Goal: Browse casually: Explore the website without a specific task or goal

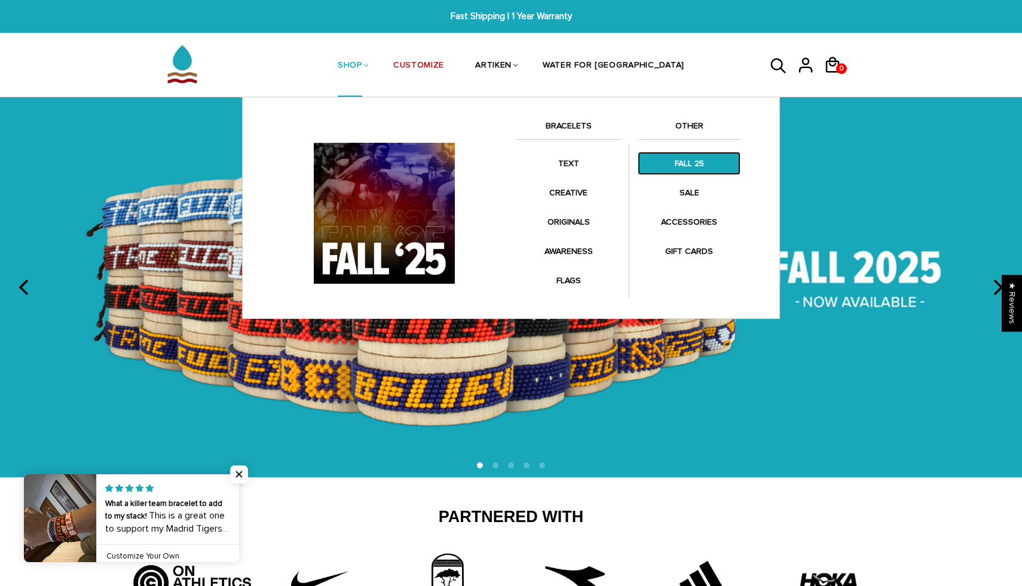
click at [666, 166] on link "FALL 25" at bounding box center [689, 163] width 103 height 23
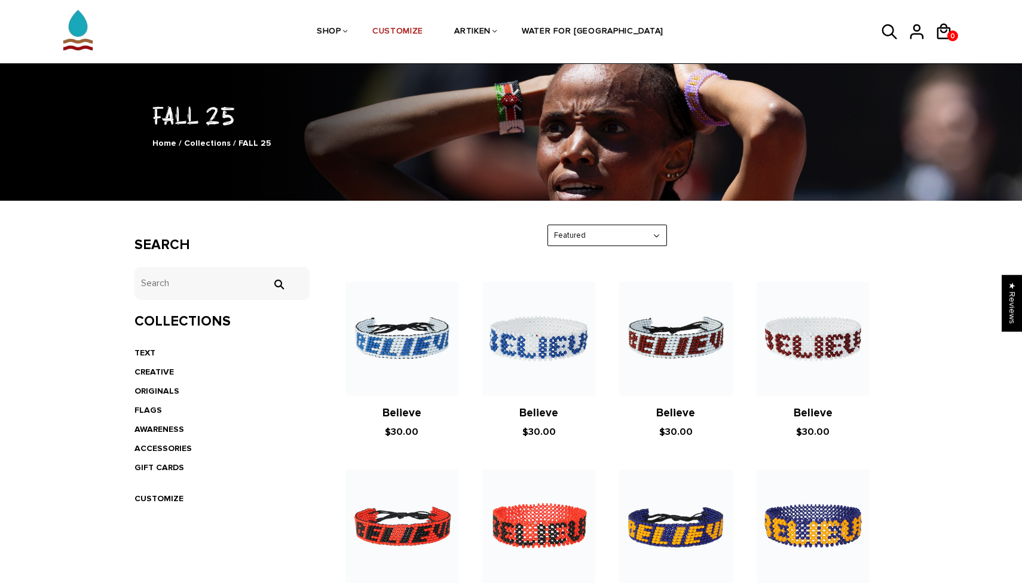
scroll to position [54, 0]
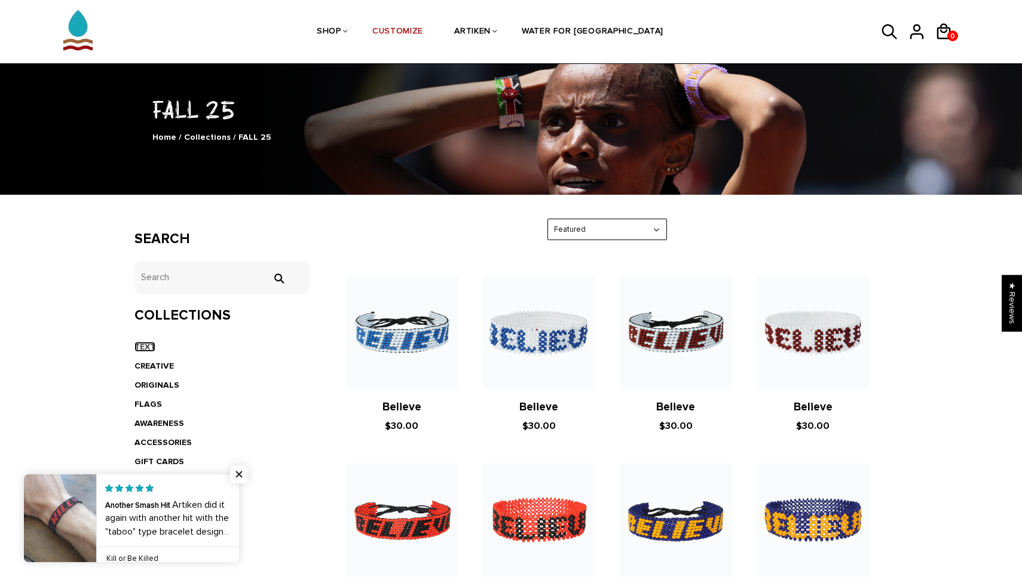
click at [151, 347] on link "TEXT" at bounding box center [144, 347] width 21 height 10
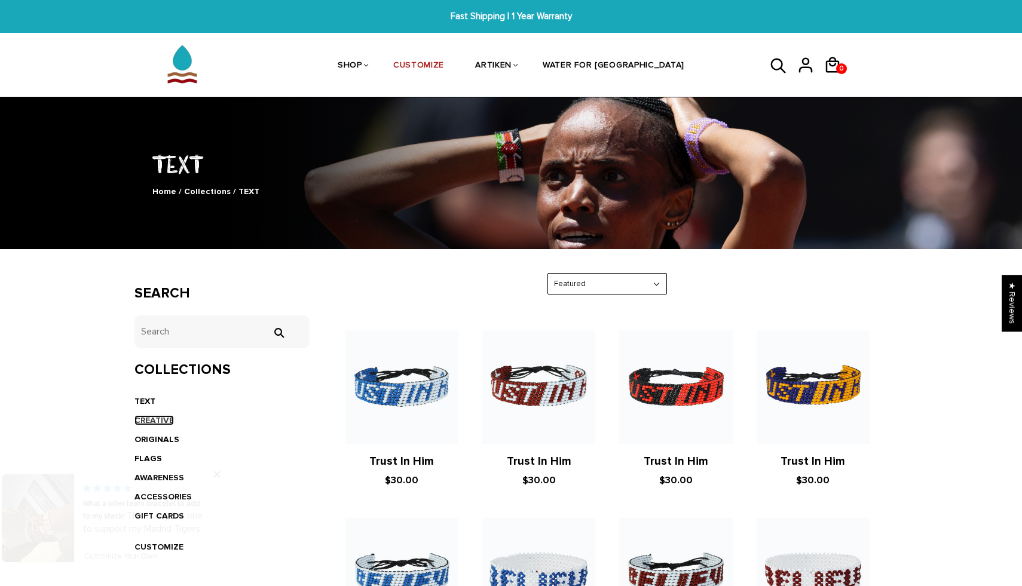
click at [169, 419] on link "CREATIVE" at bounding box center [153, 420] width 39 height 10
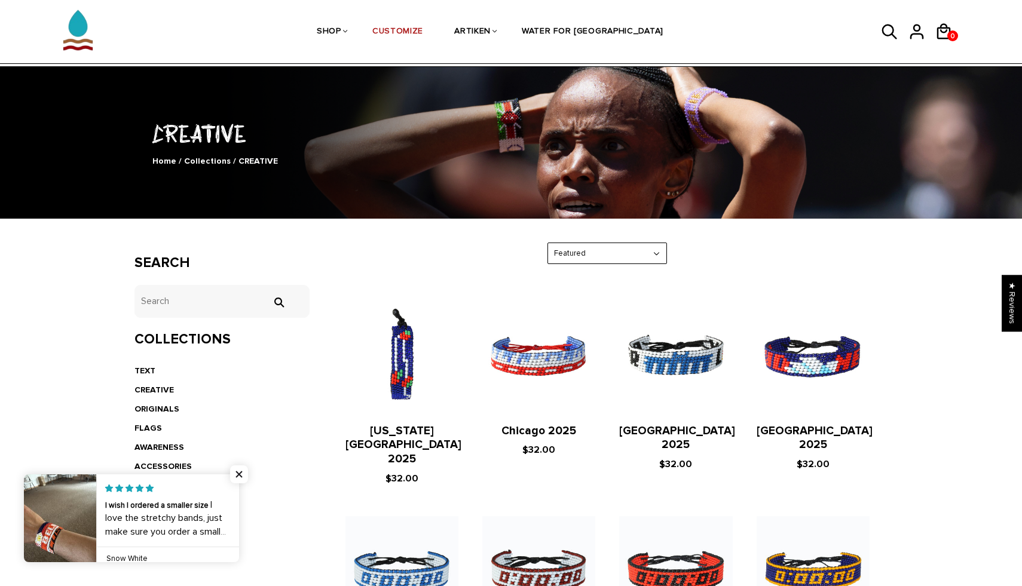
scroll to position [47, 0]
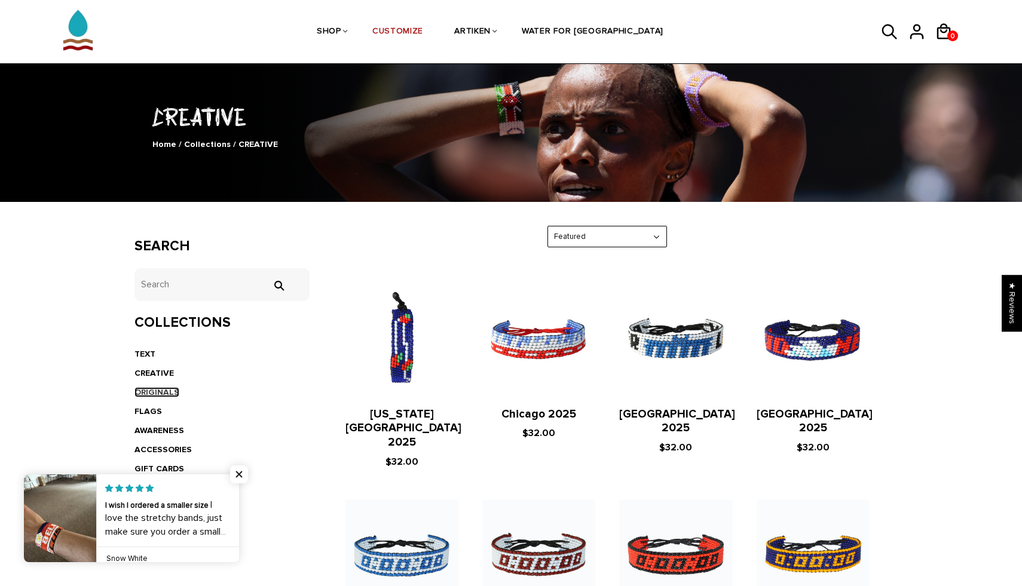
click at [169, 396] on link "ORIGINALS" at bounding box center [156, 392] width 45 height 10
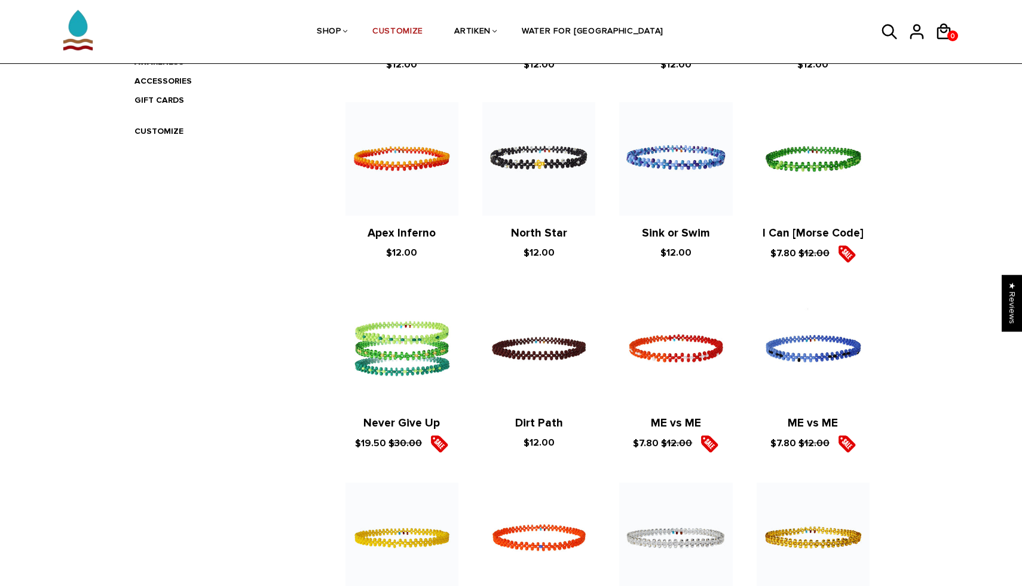
scroll to position [184, 0]
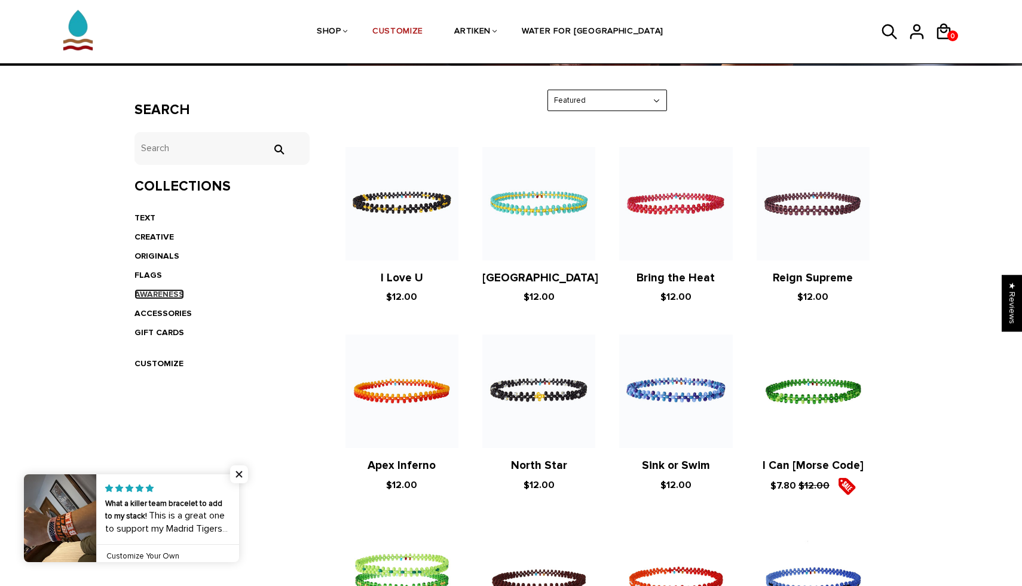
click at [172, 292] on link "AWARENESS" at bounding box center [159, 294] width 50 height 10
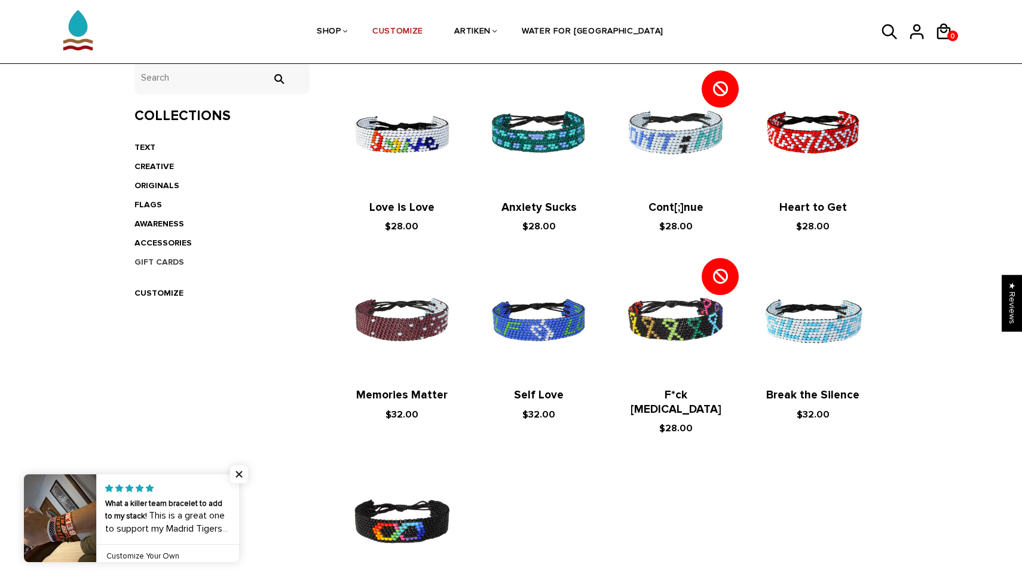
scroll to position [253, 0]
click at [179, 240] on link "ACCESSORIES" at bounding box center [162, 243] width 57 height 10
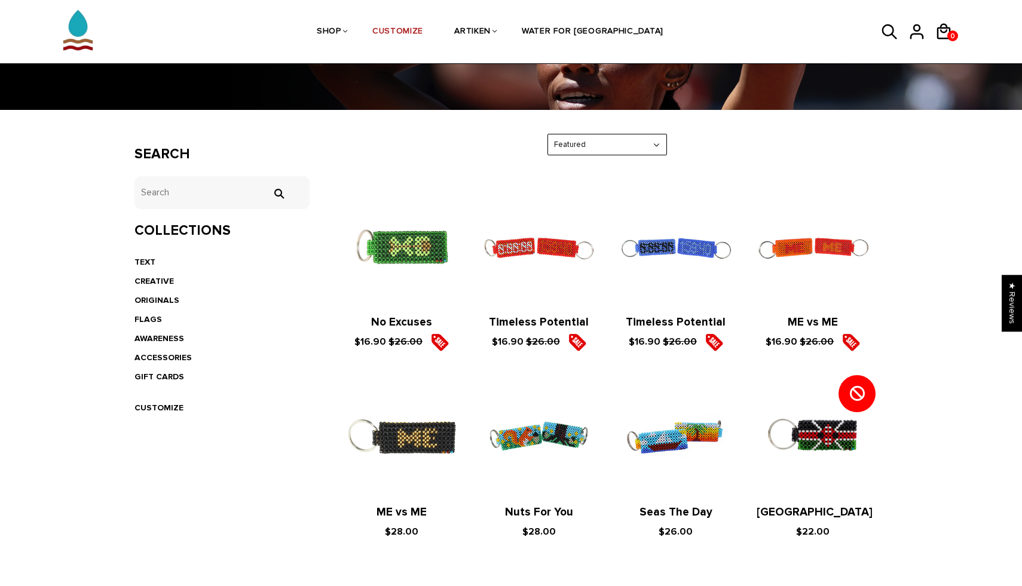
scroll to position [130, 0]
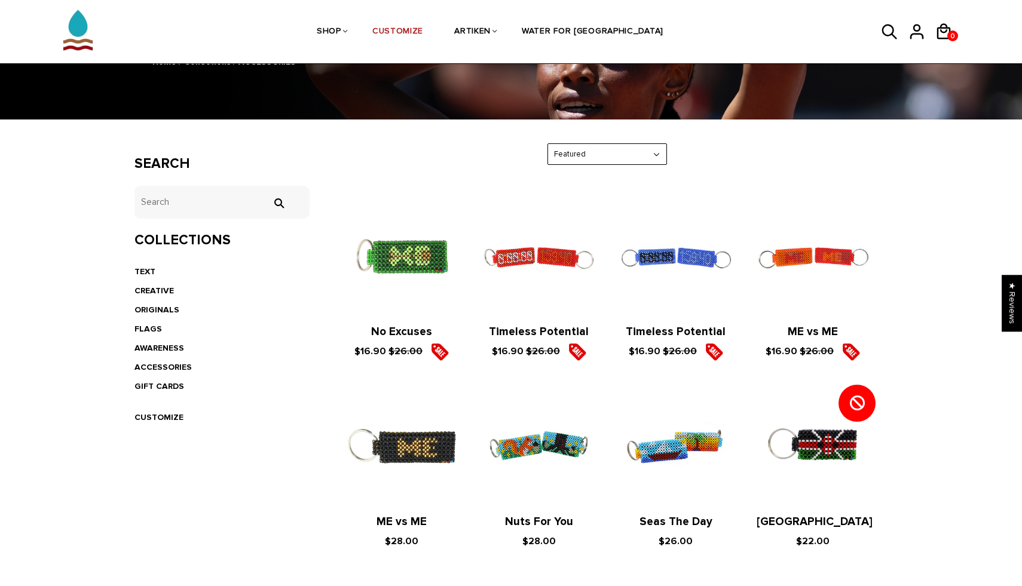
click at [154, 323] on li "FLAGS" at bounding box center [221, 329] width 175 height 19
click at [153, 325] on link "FLAGS" at bounding box center [147, 329] width 27 height 10
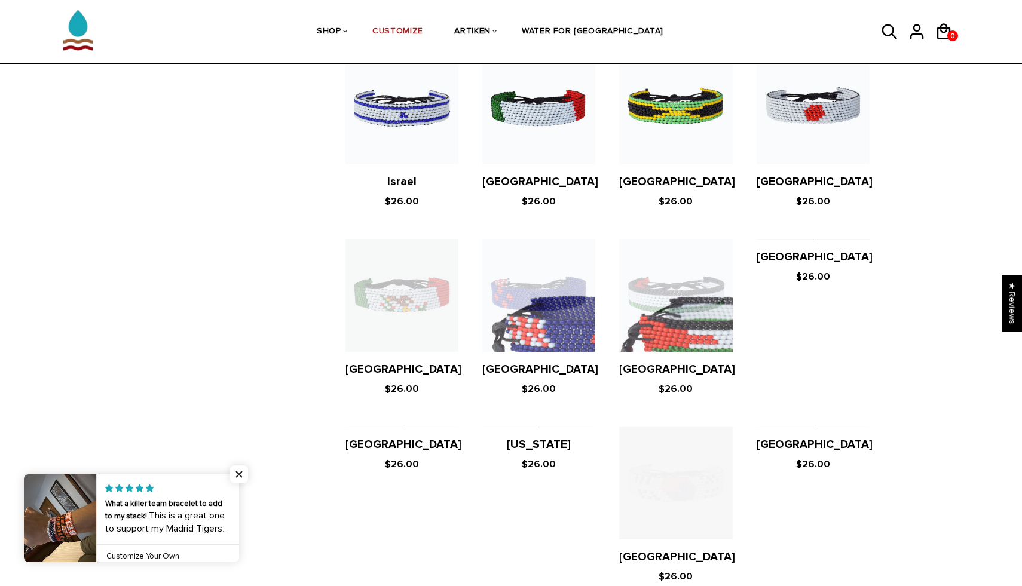
scroll to position [2197, 0]
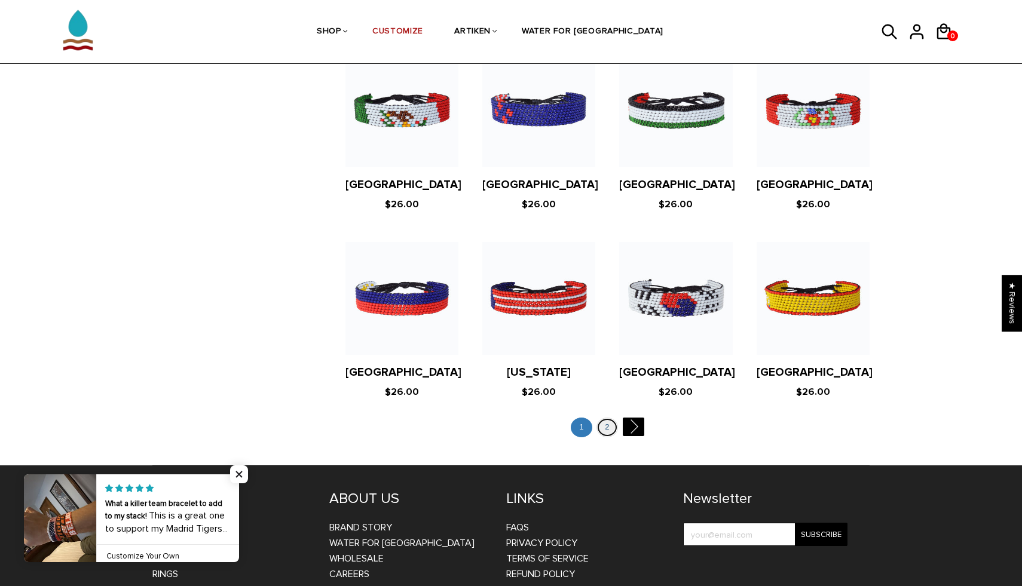
click at [608, 418] on link "2" at bounding box center [608, 428] width 22 height 20
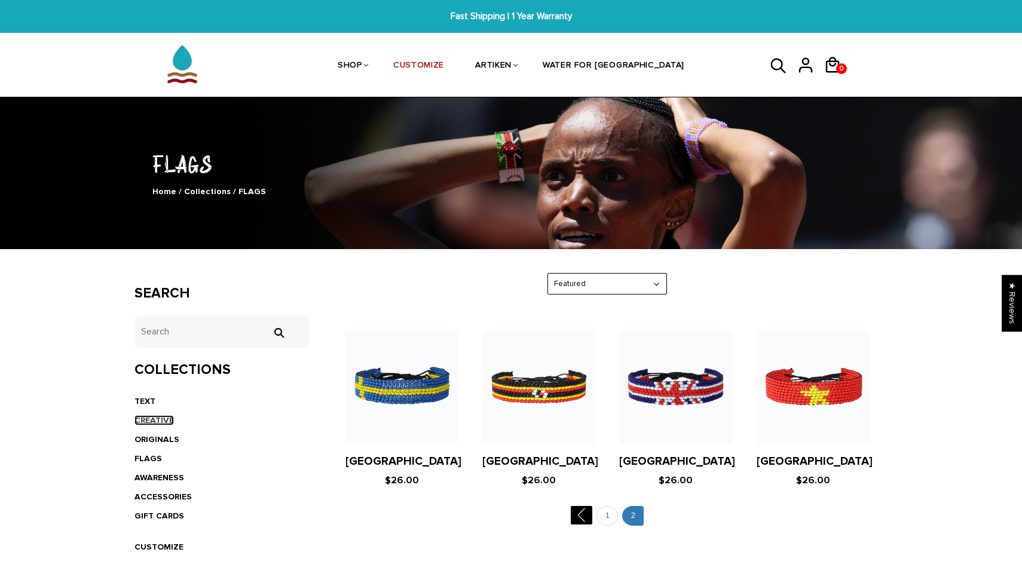
click at [166, 416] on link "CREATIVE" at bounding box center [153, 420] width 39 height 10
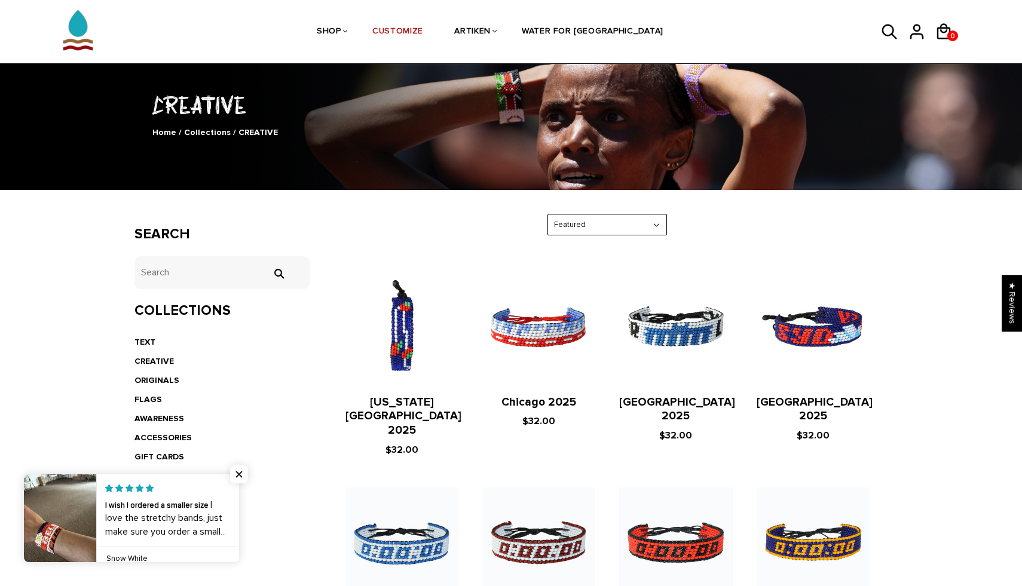
scroll to position [57, 0]
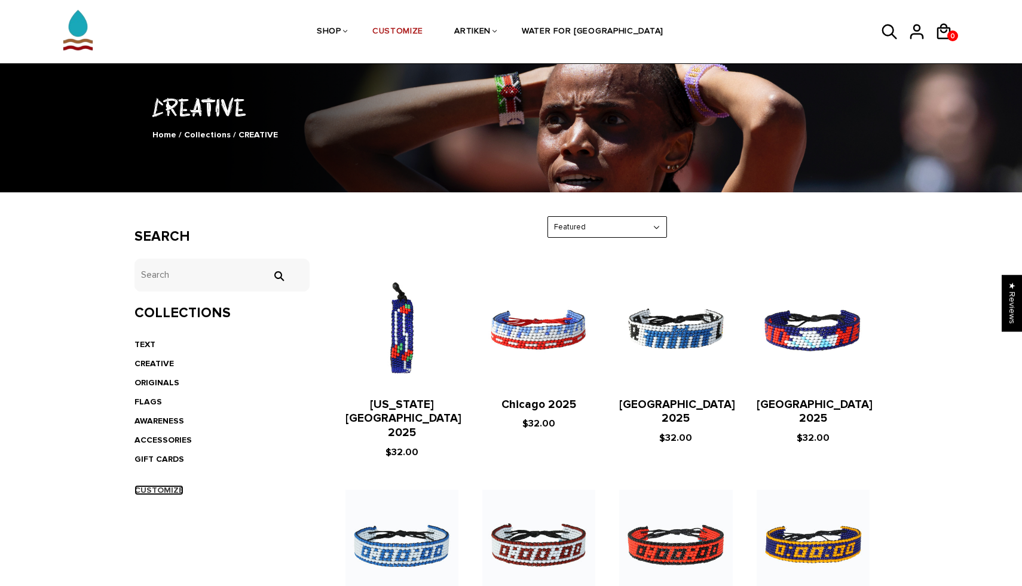
click at [171, 488] on link "CUSTOMIZE" at bounding box center [158, 490] width 49 height 10
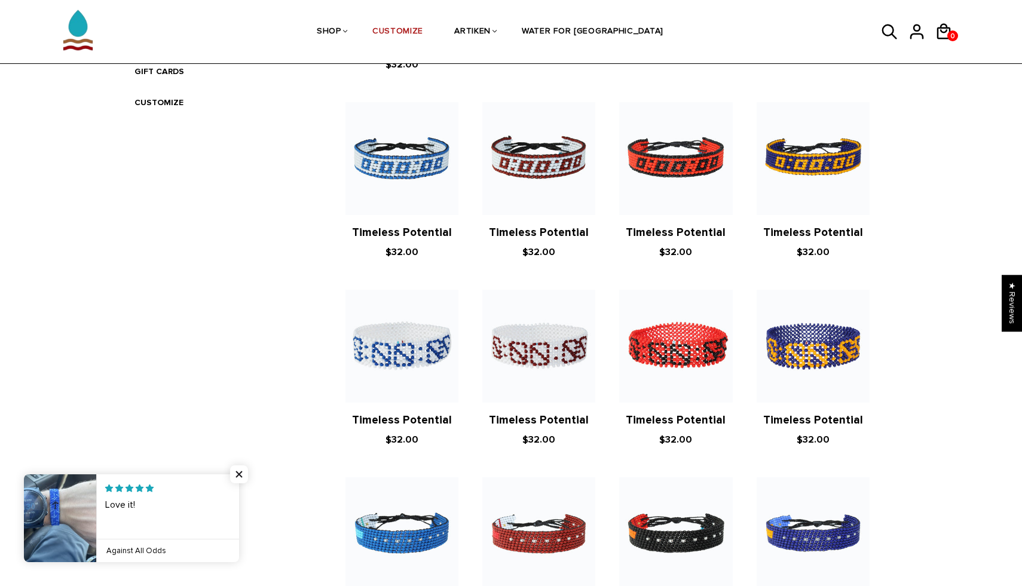
scroll to position [453, 0]
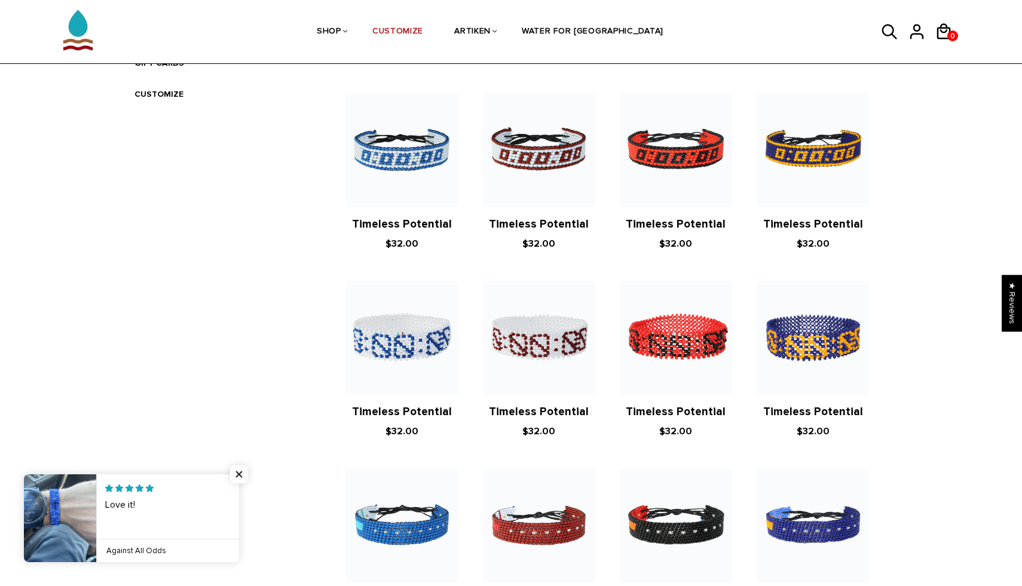
click at [298, 320] on div "Search tets  Collections TEXT CREATIVE ORIGINALS FLAGS AWARENESS ACCESSORIES G…" at bounding box center [511, 522] width 771 height 1405
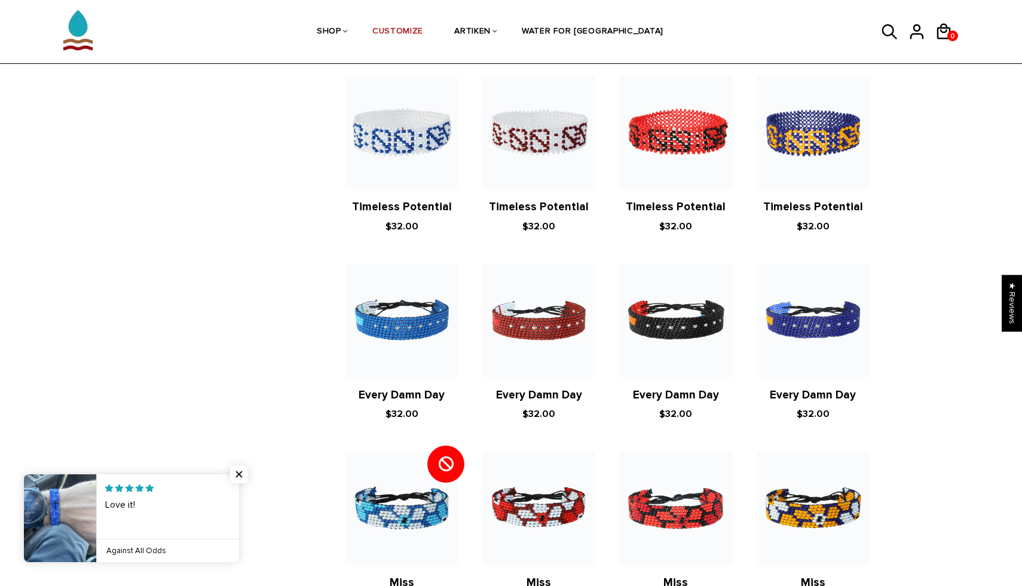
scroll to position [664, 0]
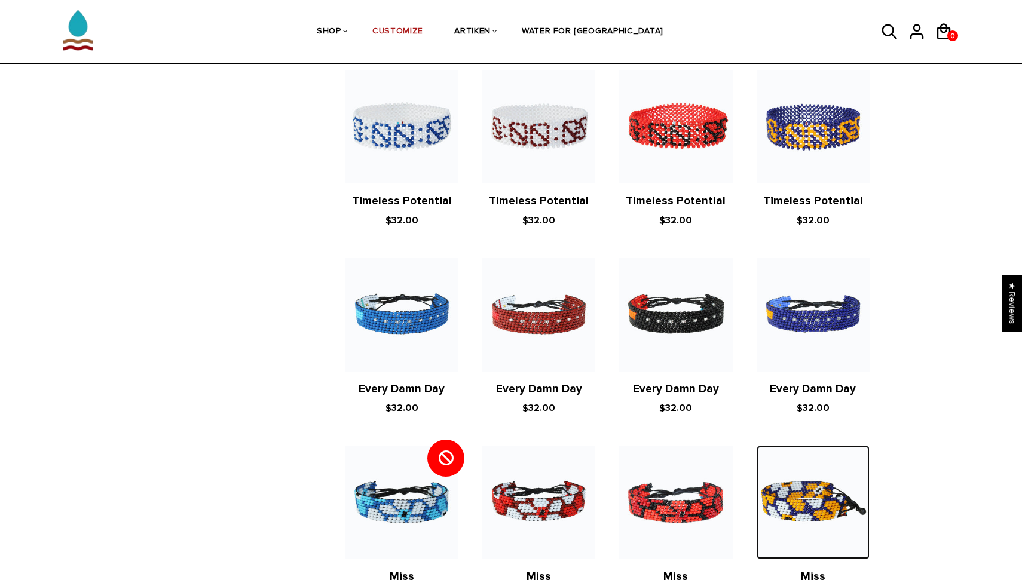
click at [790, 466] on img at bounding box center [813, 502] width 113 height 113
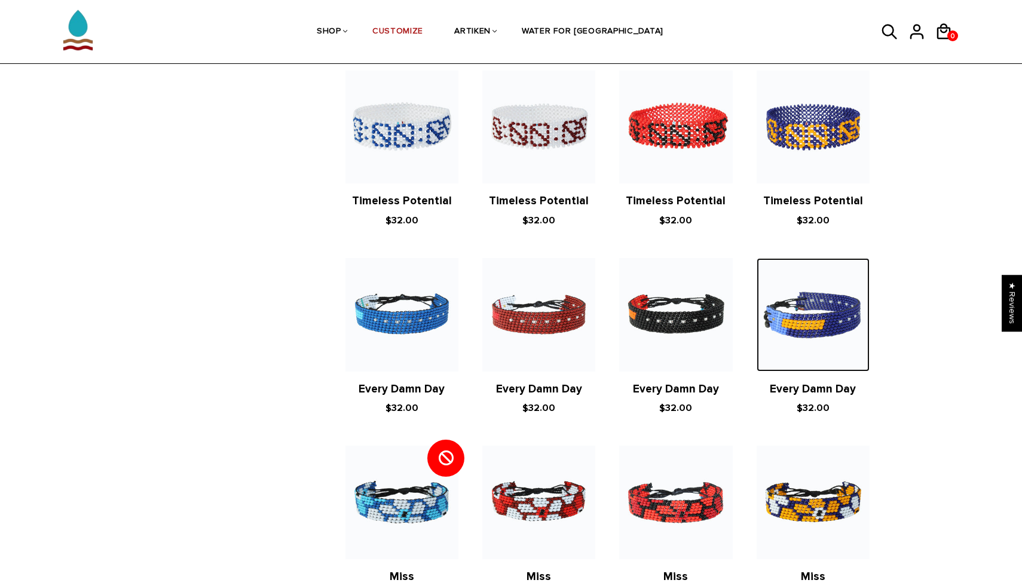
click at [819, 287] on img at bounding box center [813, 314] width 113 height 113
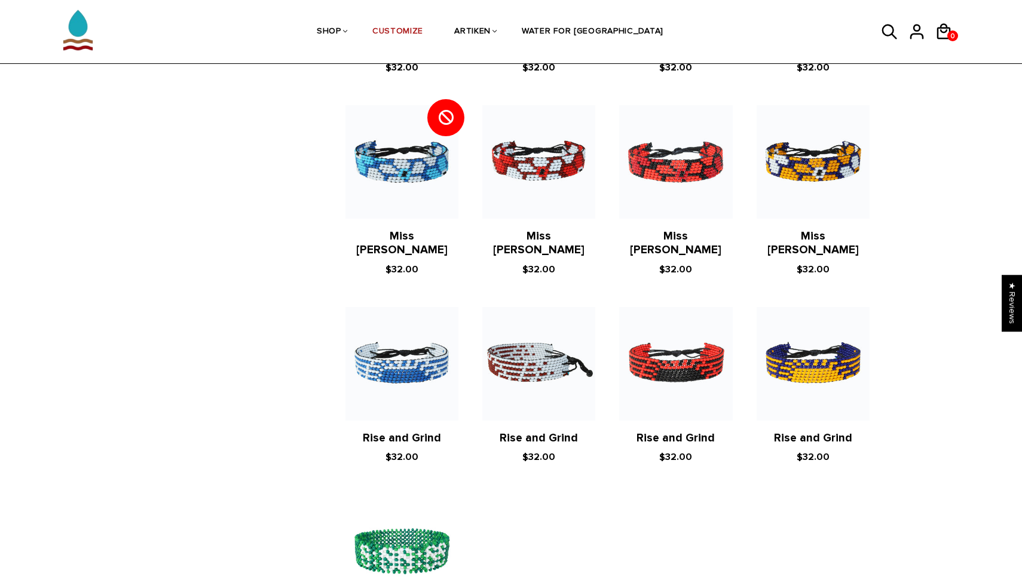
scroll to position [1006, 0]
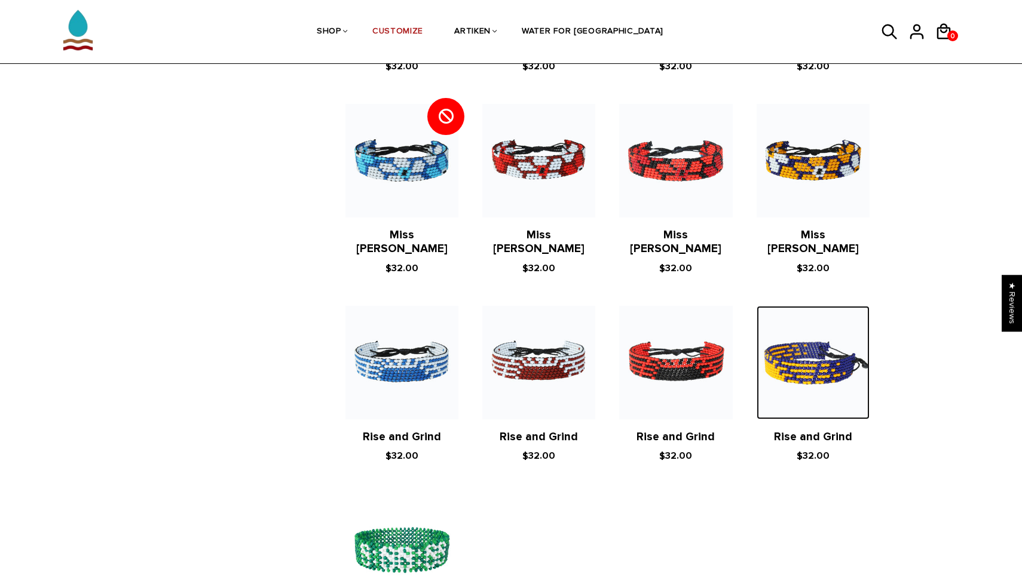
click at [769, 311] on img at bounding box center [813, 362] width 113 height 113
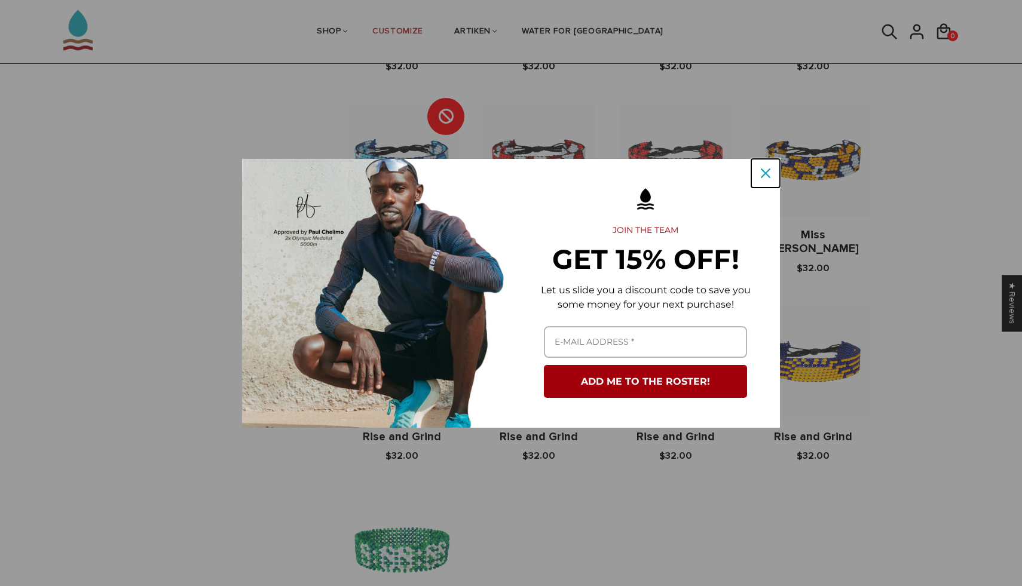
click at [779, 164] on button "Close" at bounding box center [765, 173] width 29 height 29
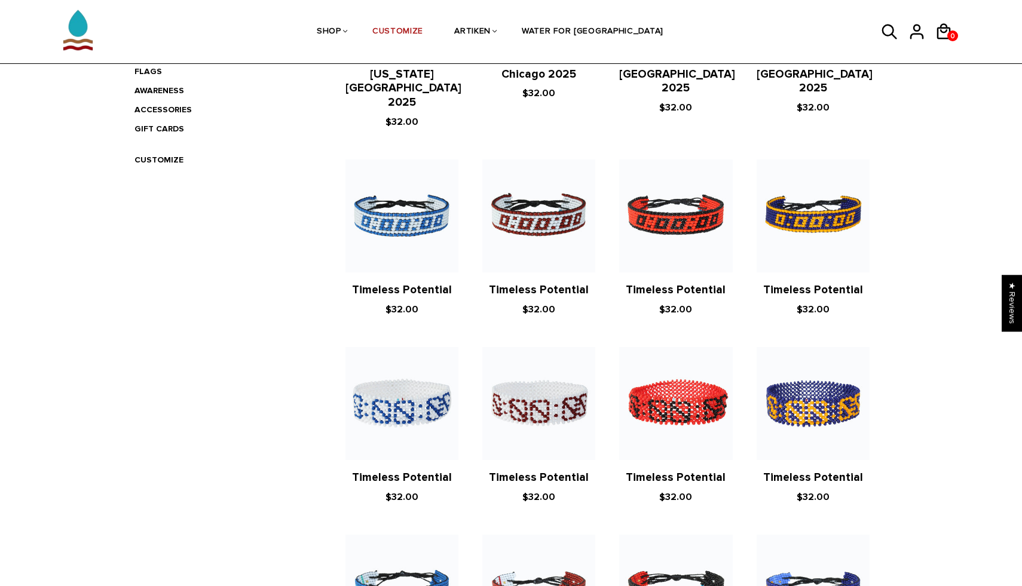
scroll to position [0, 0]
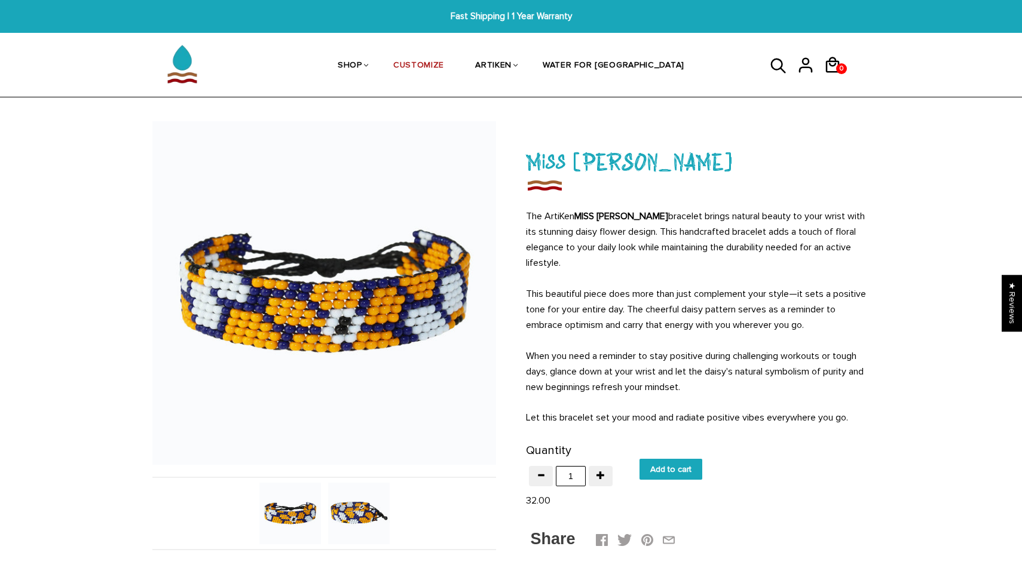
click at [375, 518] on img at bounding box center [359, 514] width 62 height 62
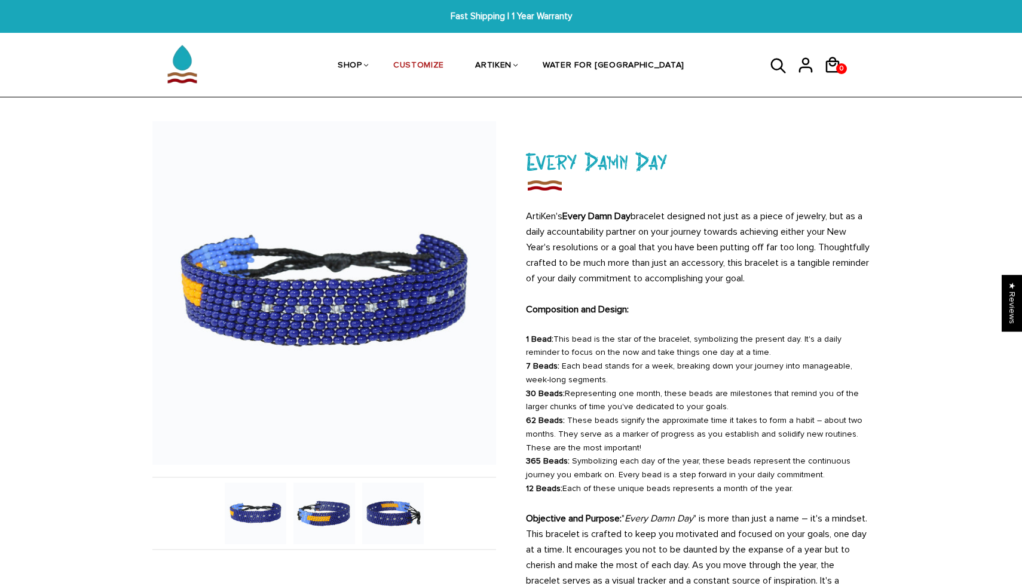
click at [337, 503] on img at bounding box center [324, 514] width 62 height 62
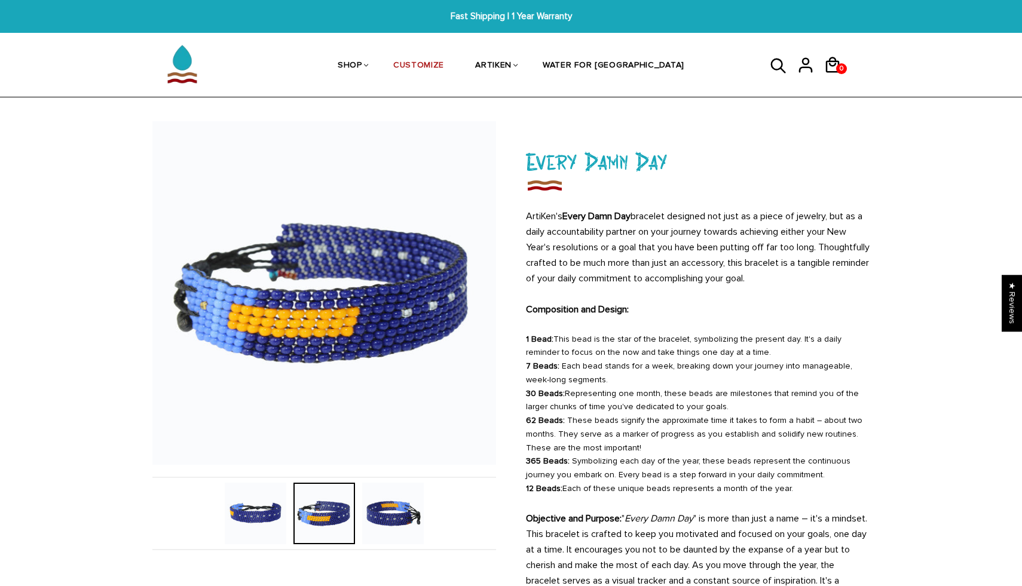
click at [395, 514] on img at bounding box center [393, 514] width 62 height 62
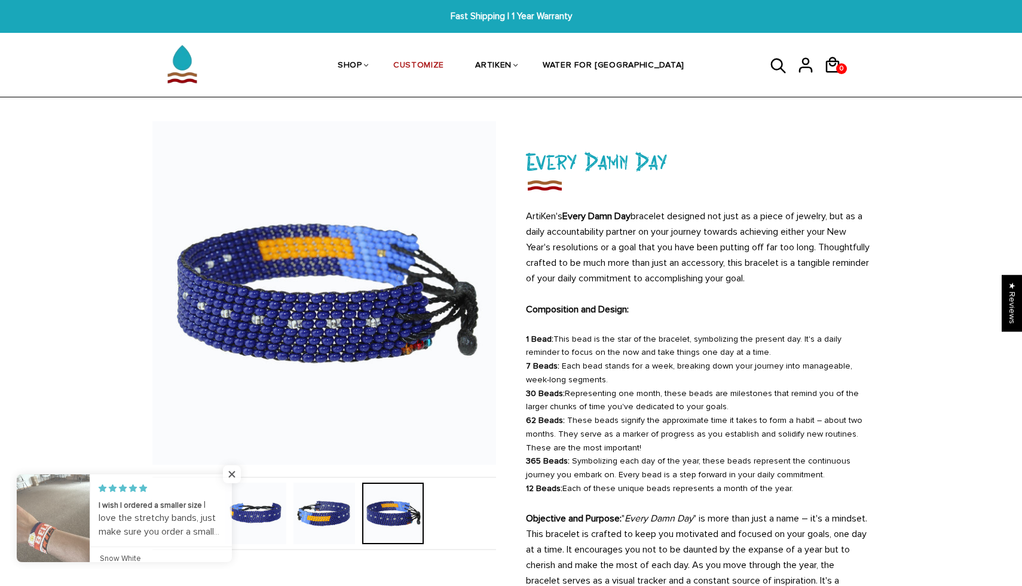
click at [264, 510] on img at bounding box center [256, 514] width 62 height 62
